Goal: Task Accomplishment & Management: Use online tool/utility

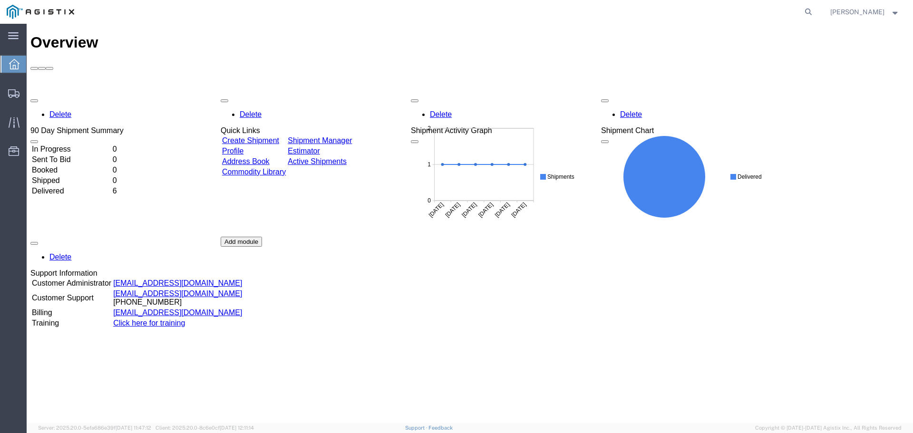
click at [67, 114] on div "Delete 90 Day Shipment Summary In Progress 0 Sent To Bid 0 Booked 0 Shipped 0 D…" at bounding box center [469, 236] width 879 height 285
click at [58, 166] on td "Booked" at bounding box center [71, 171] width 80 height 10
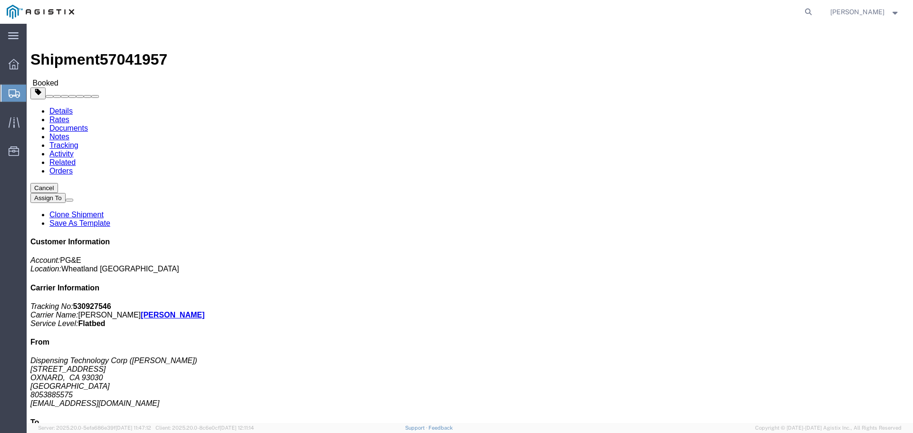
click div "Leg 1 - Truckload Number of trucks: 1"
click link "Documents"
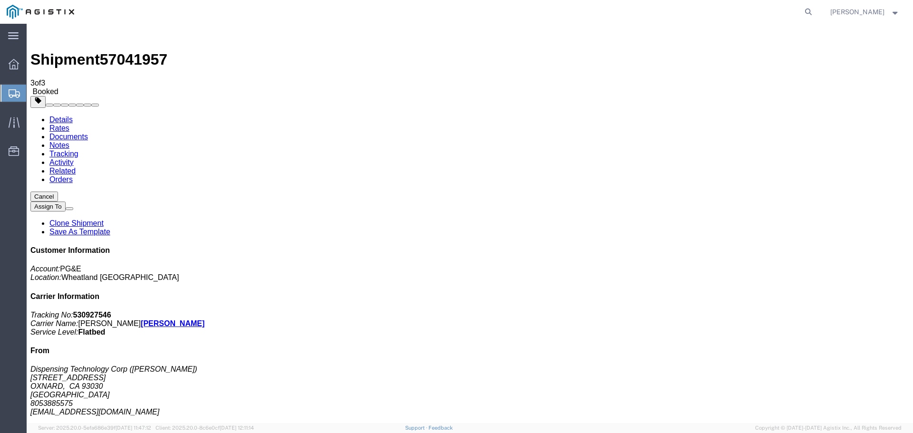
click at [0, 0] on span "Create from Template" at bounding box center [0, 0] width 0 height 0
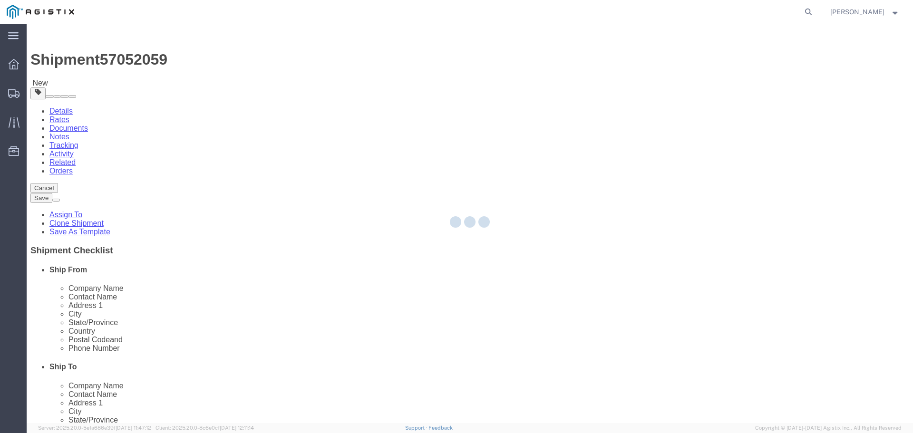
select select
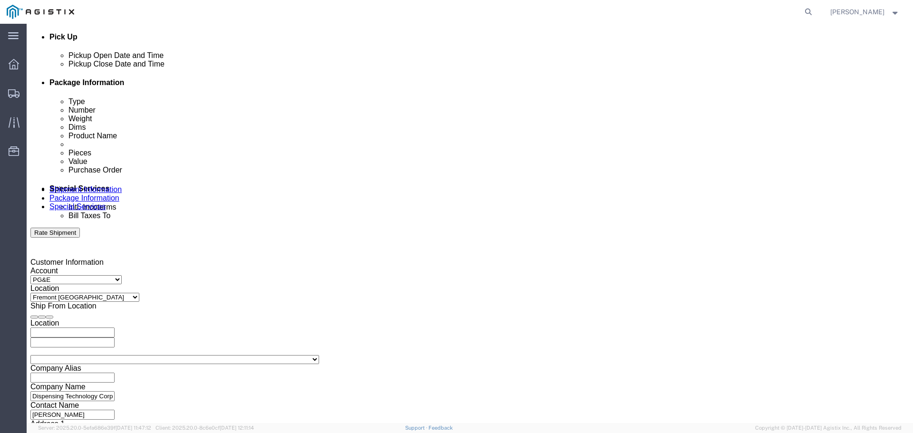
scroll to position [428, 0]
click div "[DATE] 11:29 AM"
drag, startPoint x: 93, startPoint y: 317, endPoint x: 121, endPoint y: 321, distance: 28.9
click div "Open Time 11:29 AM"
type input "8:00 AM"
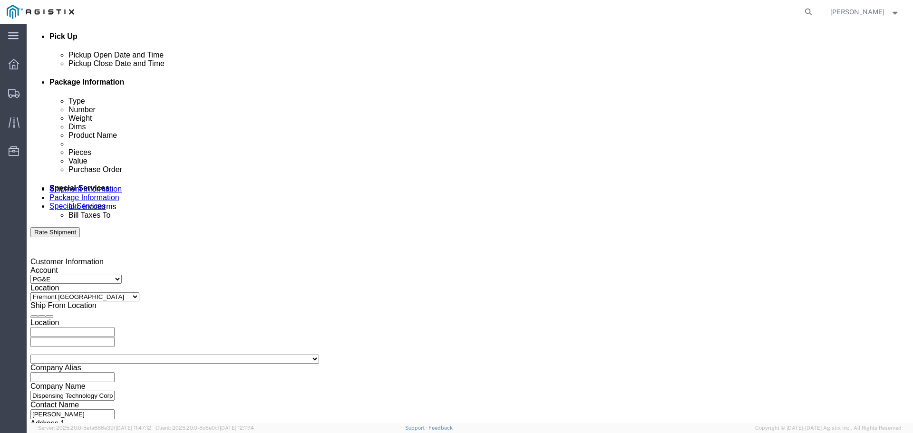
click button "Apply"
click div "[DATE] 9:00 AM"
drag, startPoint x: 253, startPoint y: 316, endPoint x: 179, endPoint y: 318, distance: 73.8
click body "Shipment 57052059 New Details Rates Documents Notes Tracking Activity Related O…"
type input "4:00 PM"
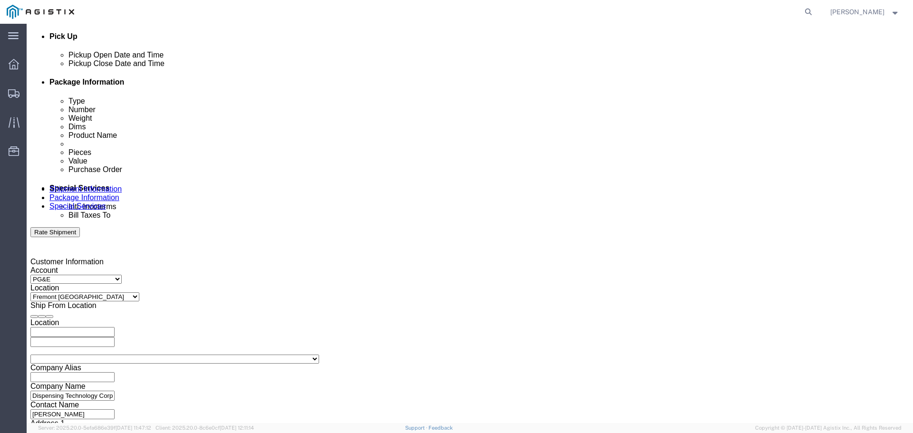
click button "Apply"
click div
drag, startPoint x: 425, startPoint y: 313, endPoint x: 437, endPoint y: 316, distance: 11.9
click input "5:00 PM"
type input "8:00 AM"
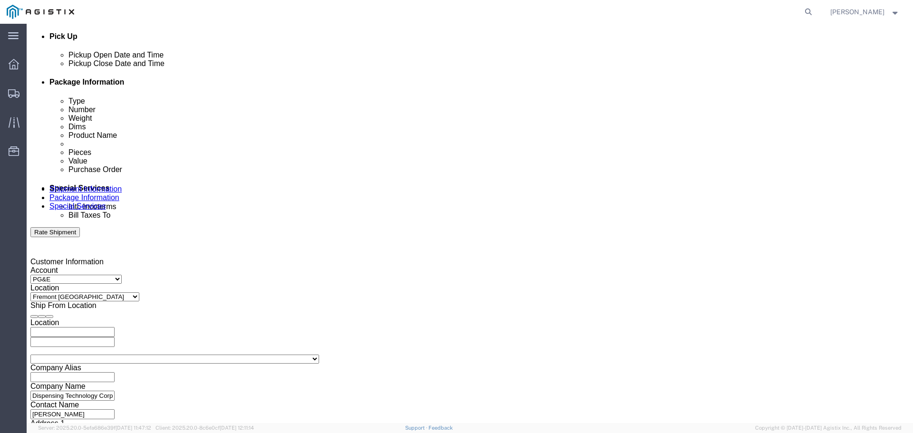
click button "Apply"
click div
drag, startPoint x: 589, startPoint y: 319, endPoint x: 590, endPoint y: 314, distance: 5.3
click input "9:00 AM"
type input "4:00 PM"
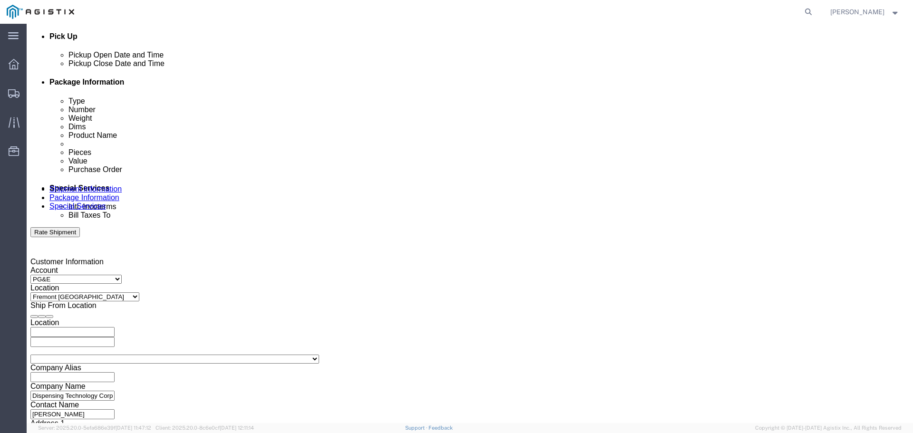
click button "Apply"
drag, startPoint x: 187, startPoint y: 238, endPoint x: 29, endPoint y: 238, distance: 158.4
click div "Select Account Type Activity ID Airline Appointment Number ASN Batch Request # …"
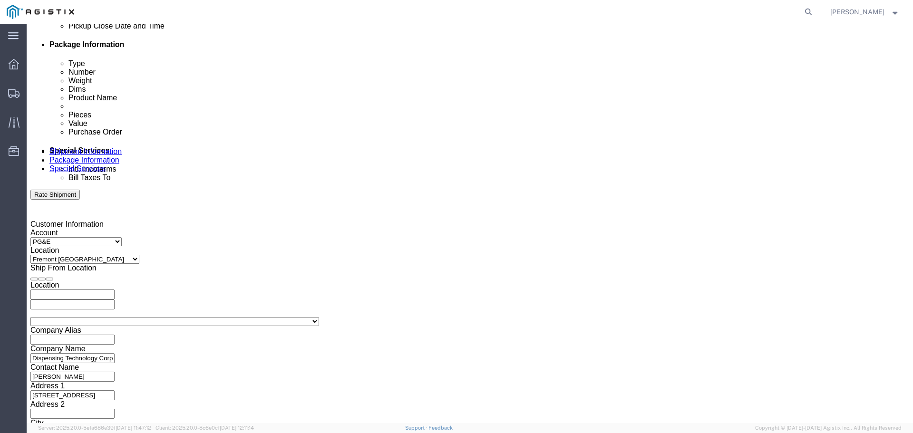
scroll to position [495, 0]
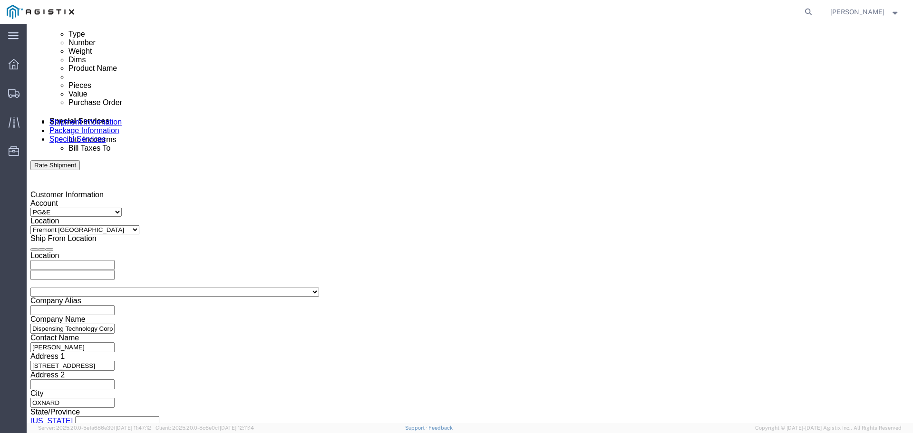
type input "3501424080"
click button "Continue"
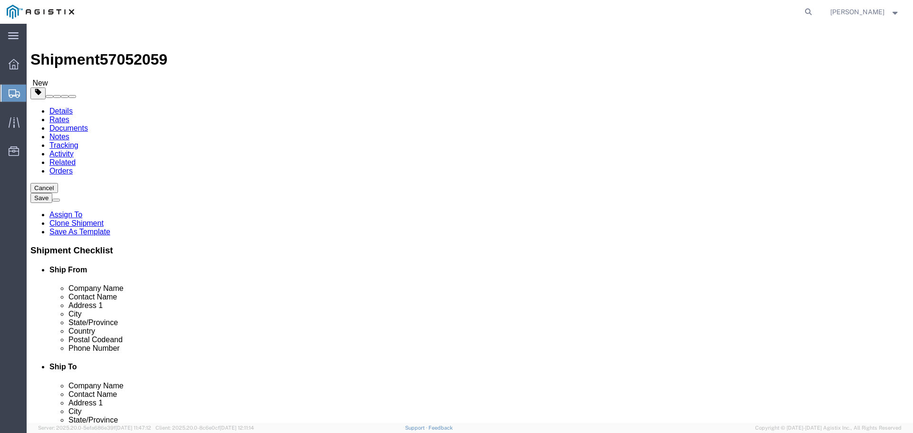
click span "button"
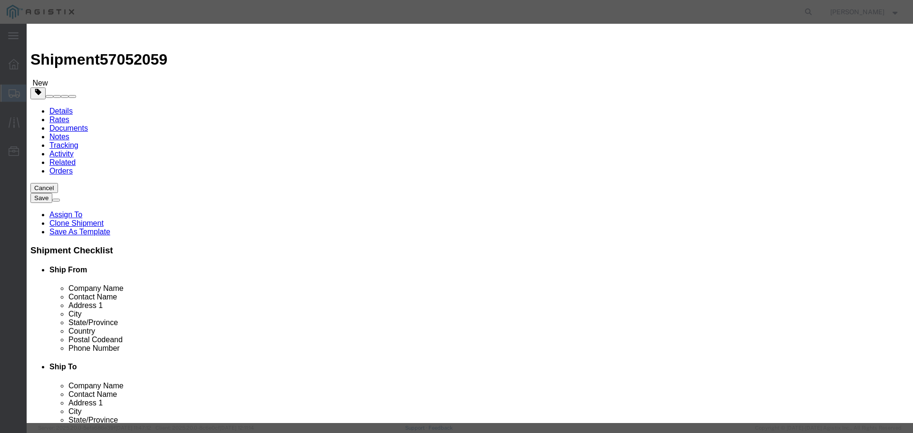
drag, startPoint x: 425, startPoint y: 91, endPoint x: 394, endPoint y: 95, distance: 31.2
click div "15"
type input "14"
type input "39200"
click button "Save"
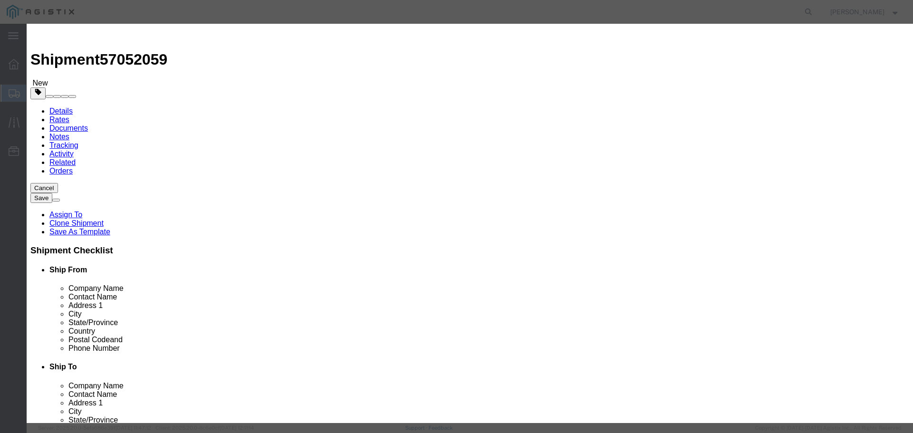
type input "14"
type input "39200"
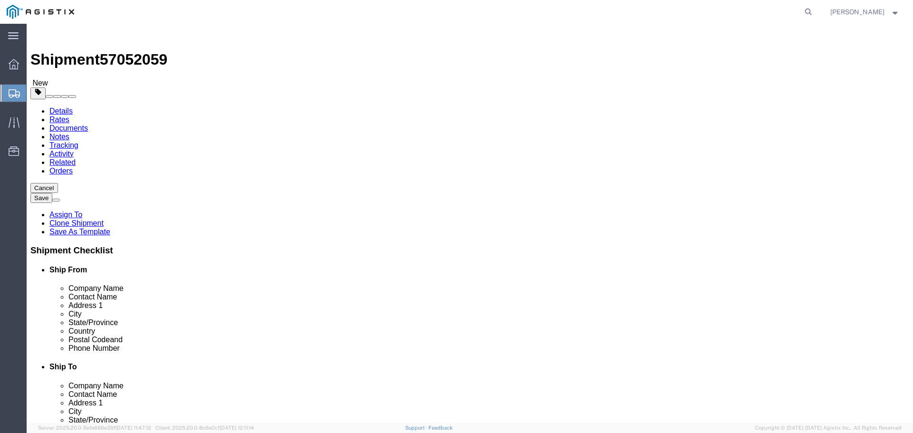
click div "14 x Pallet(s) Oversized (Not Stackable) Package Type Select Bulk Bundle(s) Car…"
click dd "840.00 Each"
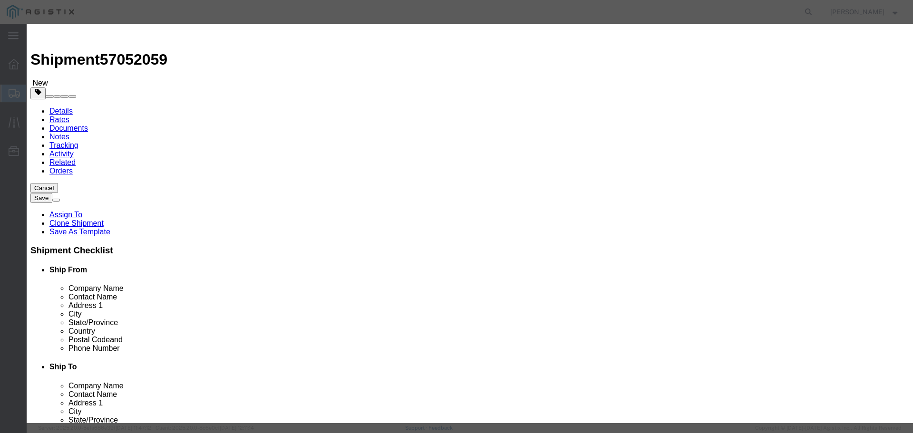
drag, startPoint x: 314, startPoint y: 91, endPoint x: 244, endPoint y: 91, distance: 70.9
click div "Pieces 840.00 Select Bag Barrels 100Board Feet Bottle Box Blister Pack Carats C…"
type input "784"
type input "28000"
click button "Save & Close"
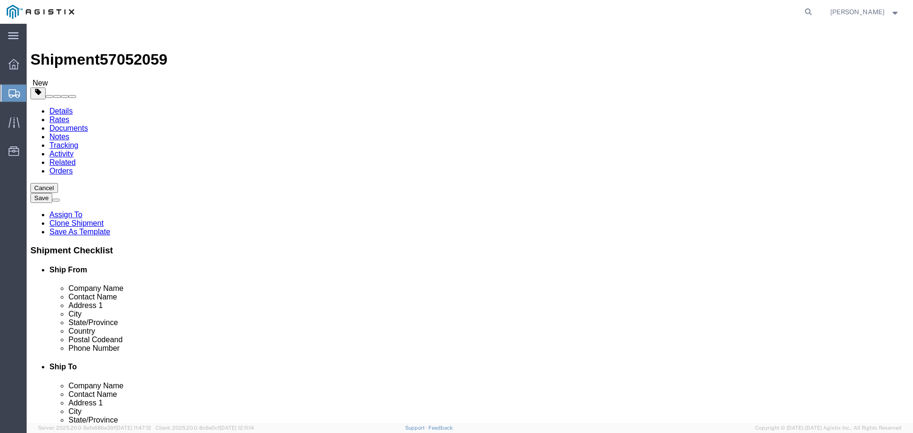
drag, startPoint x: 438, startPoint y: 318, endPoint x: 445, endPoint y: 317, distance: 6.7
click div "14 x Pallet(s) Oversized (Not Stackable) Package Type Select Bulk Bundle(s) Car…"
click button "Continue"
click button "Rate Shipment"
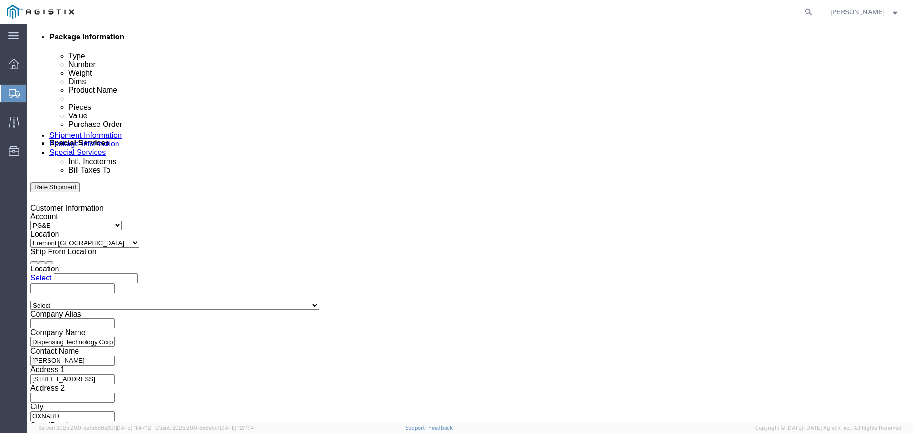
scroll to position [495, 0]
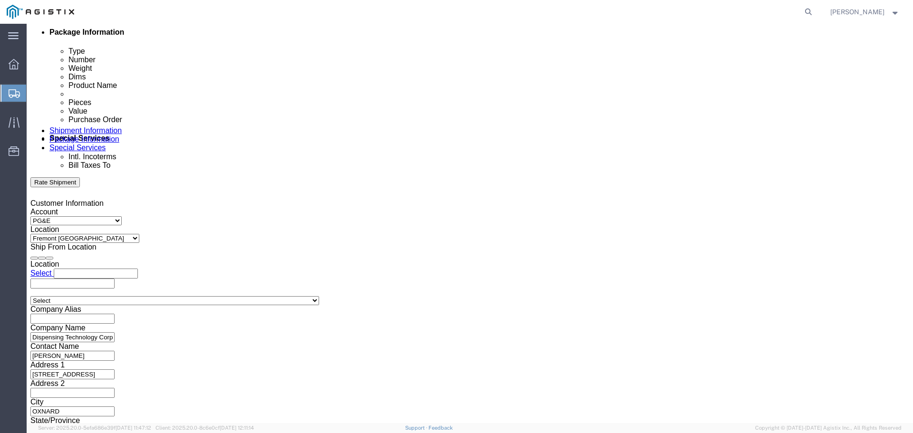
click button "Continue"
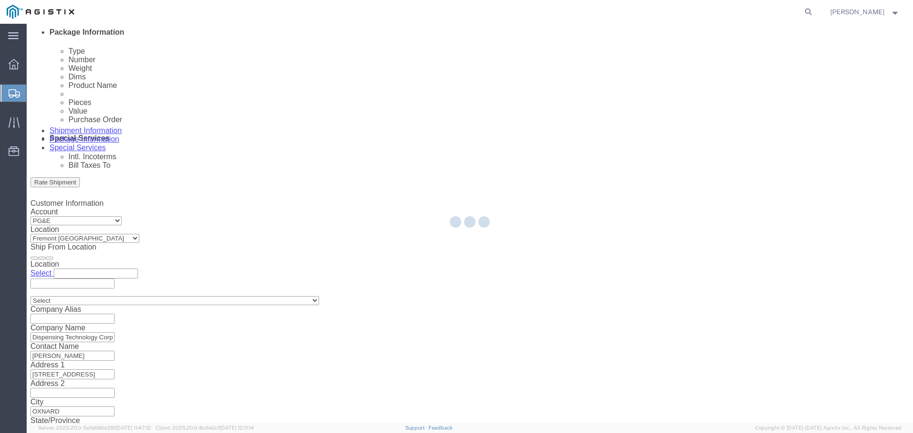
scroll to position [0, 0]
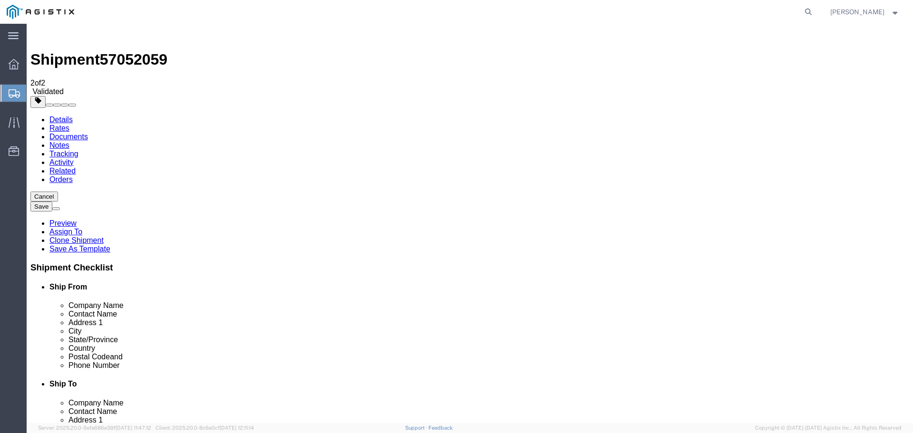
click button "Continue"
click button "Rate Shipment"
